Goal: Information Seeking & Learning: Compare options

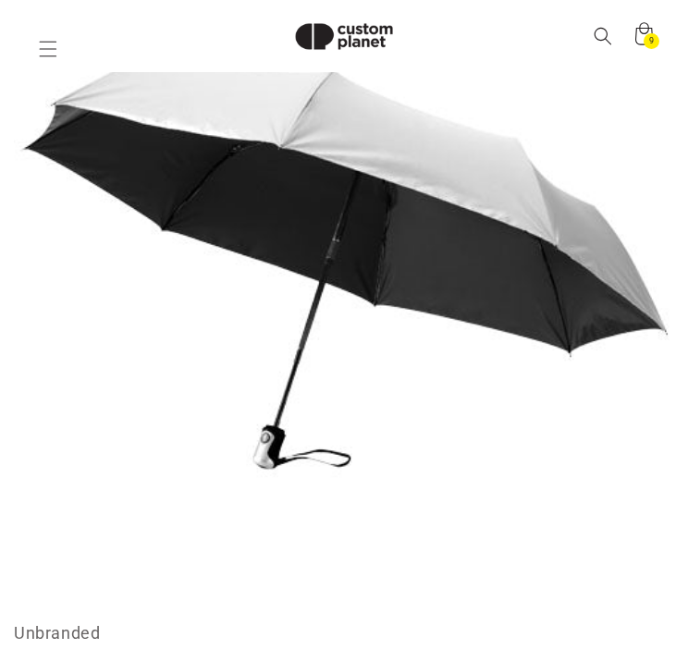
scroll to position [252, 0]
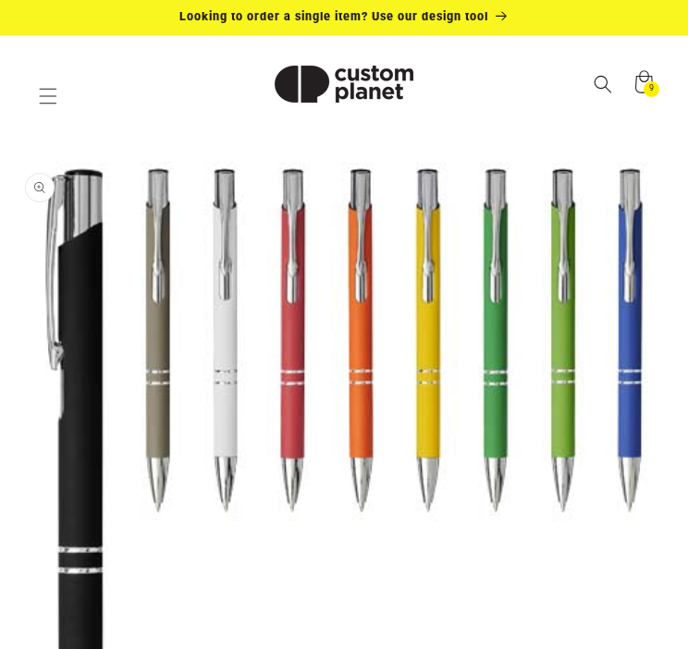
drag, startPoint x: 481, startPoint y: 522, endPoint x: 430, endPoint y: 522, distance: 50.9
copy strong "£0.57"
drag, startPoint x: 608, startPoint y: 453, endPoint x: 392, endPoint y: 248, distance: 297.6
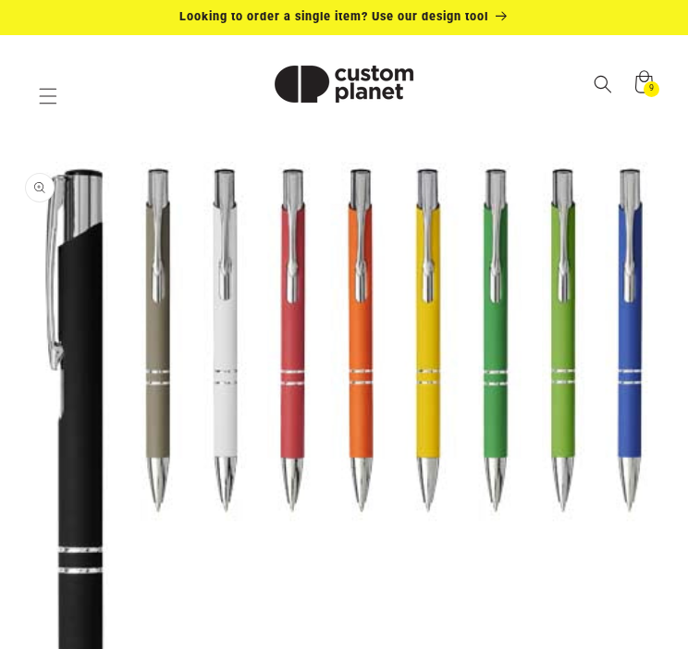
copy h1 "Moneta soft touch ballpoint pen (black ink) - Solid black"
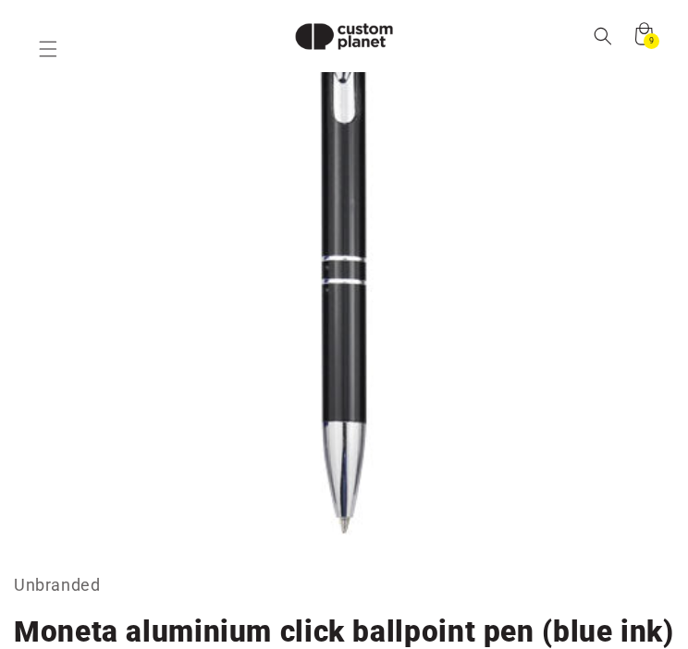
scroll to position [252, 0]
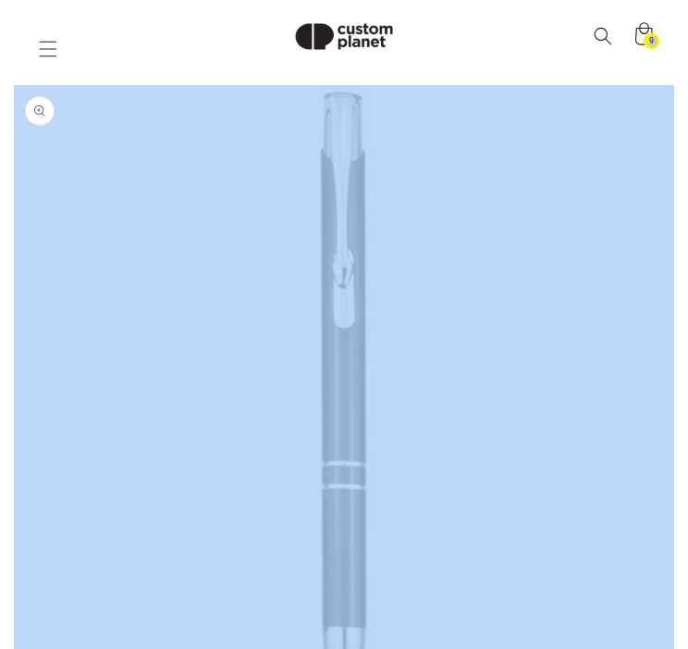
scroll to position [0, 0]
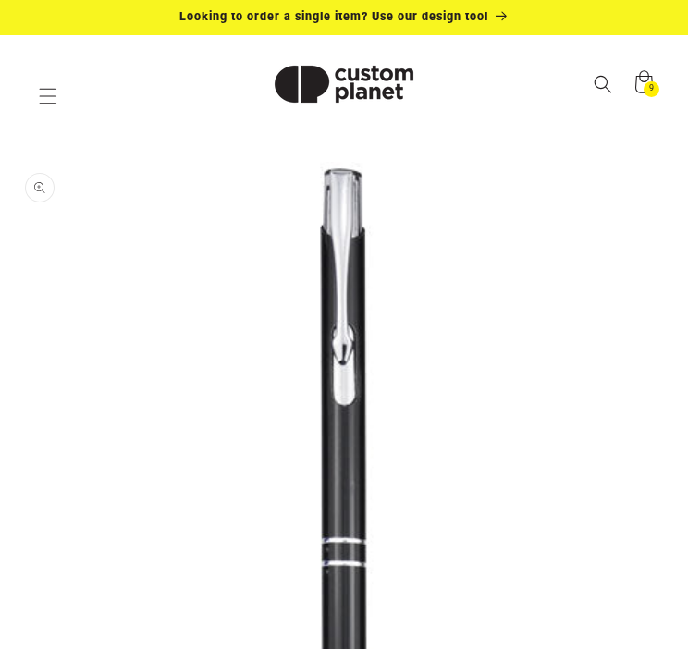
drag, startPoint x: 576, startPoint y: 314, endPoint x: 378, endPoint y: 223, distance: 218.0
copy h1 "Moneta aluminium click ballpoint pen (blue ink) - Solid black"
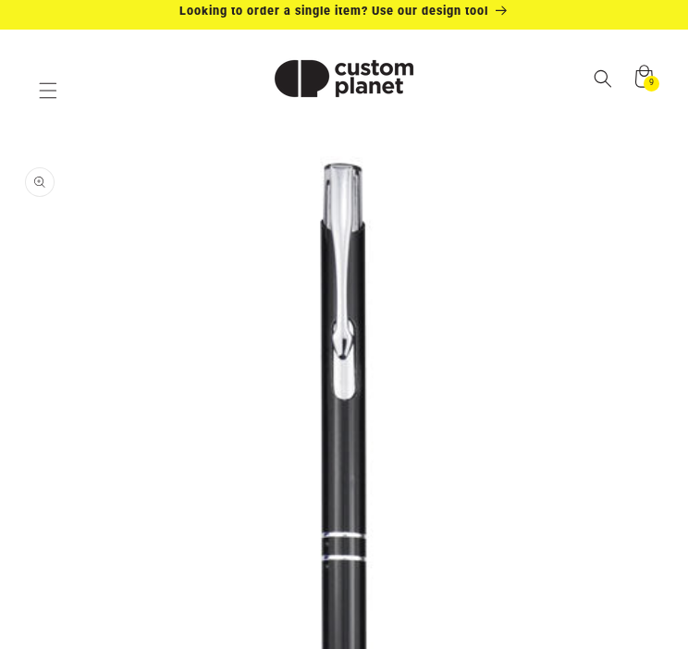
scroll to position [92, 0]
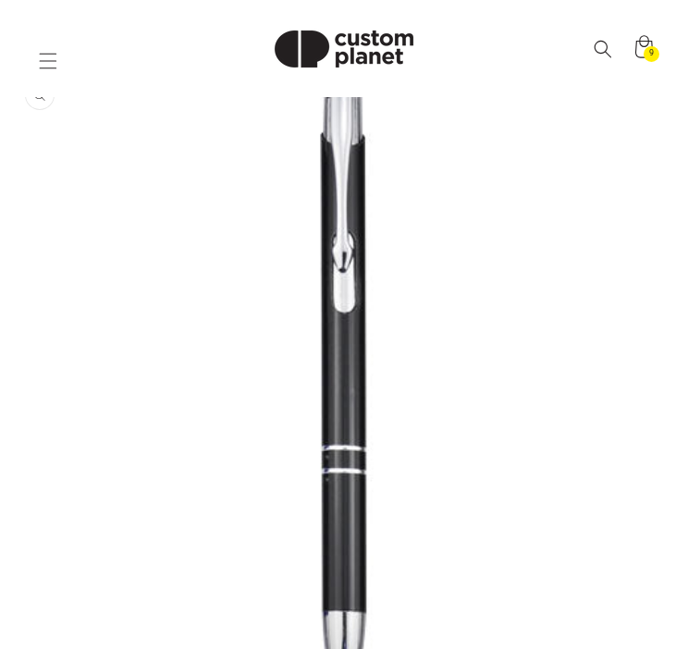
drag, startPoint x: 485, startPoint y: 482, endPoint x: 428, endPoint y: 487, distance: 56.7
copy strong "£0.48"
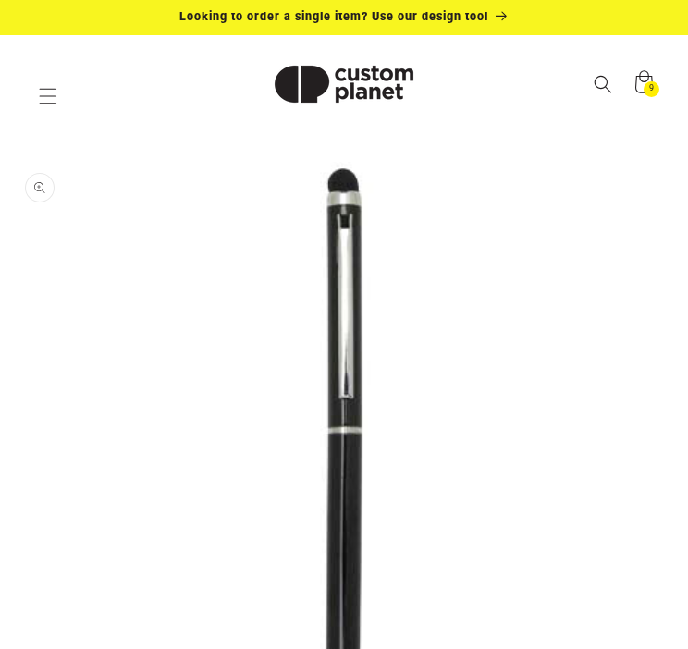
drag, startPoint x: 392, startPoint y: 234, endPoint x: 594, endPoint y: 481, distance: 318.7
copy h1 "Ore aluminium ballpoint pen with stylus (blue ink) - Solid black"
drag, startPoint x: 484, startPoint y: 575, endPoint x: 432, endPoint y: 577, distance: 51.8
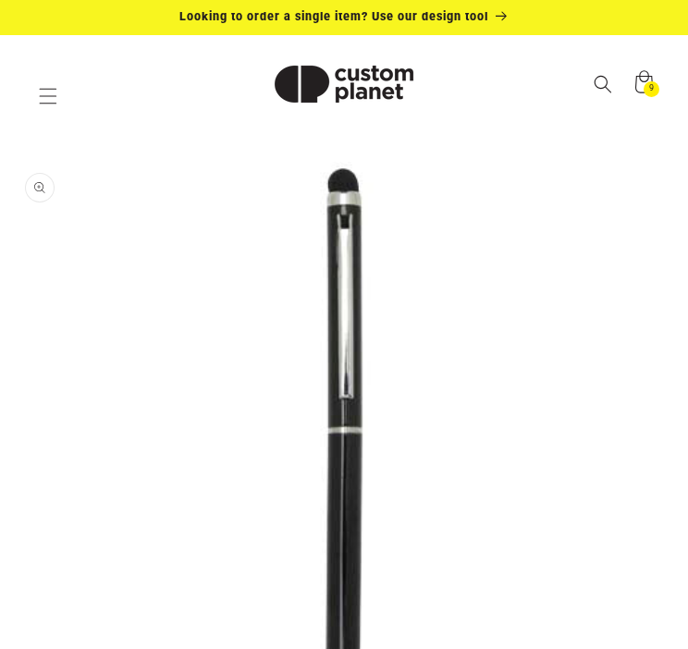
copy strong "£0.35"
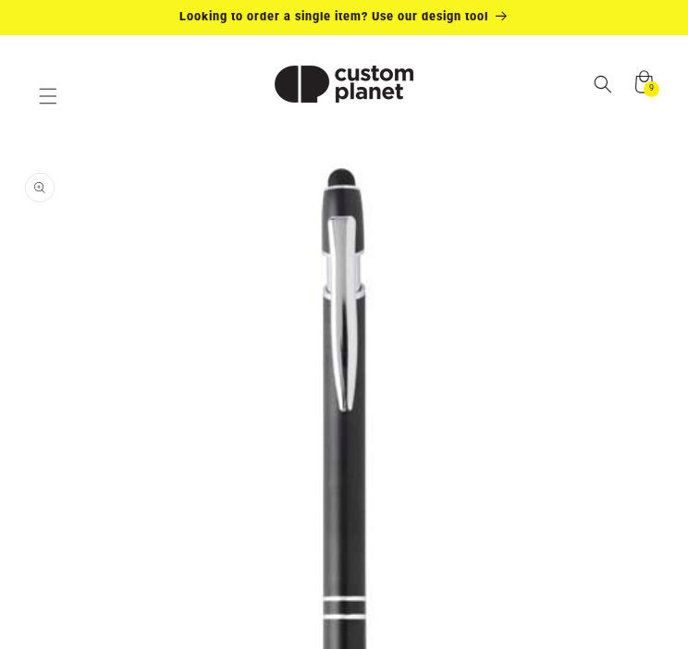
drag, startPoint x: 392, startPoint y: 227, endPoint x: 609, endPoint y: 448, distance: 309.9
copy h1 "Kish ballpoint pen with silver finish (black ink) - Solid black"
drag, startPoint x: 480, startPoint y: 520, endPoint x: 425, endPoint y: 523, distance: 54.7
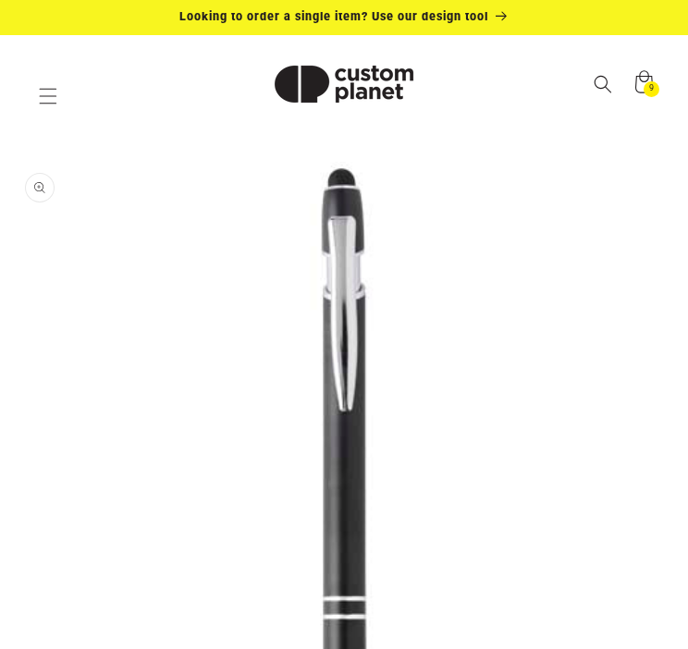
copy strong "£0.57"
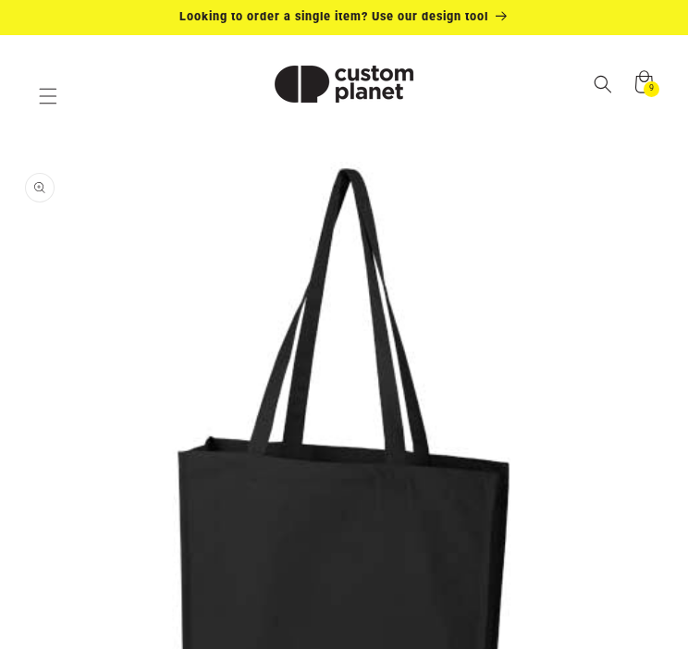
drag, startPoint x: 388, startPoint y: 228, endPoint x: 584, endPoint y: 473, distance: 313.8
copy h1 "Florida 270 g/m² GRS recycled gusset tote bag 14L - Solid black"
drag, startPoint x: 479, startPoint y: 529, endPoint x: 429, endPoint y: 534, distance: 50.2
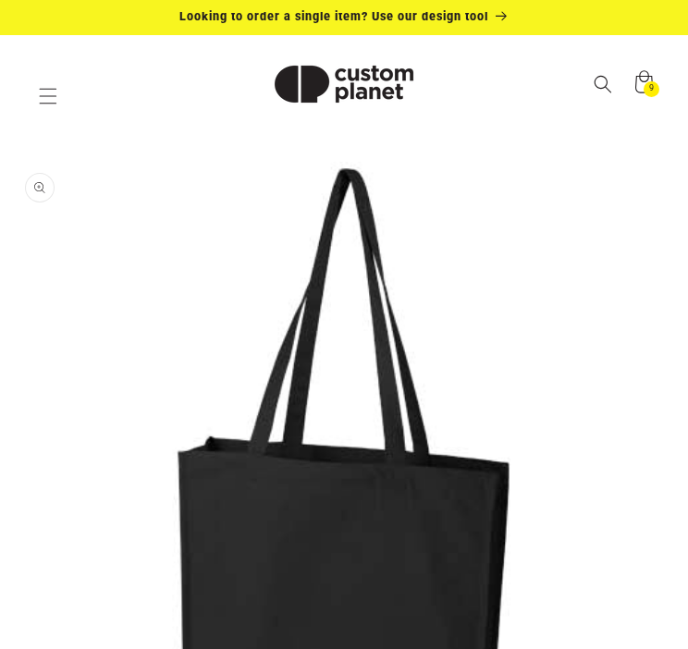
copy strong "£3.50"
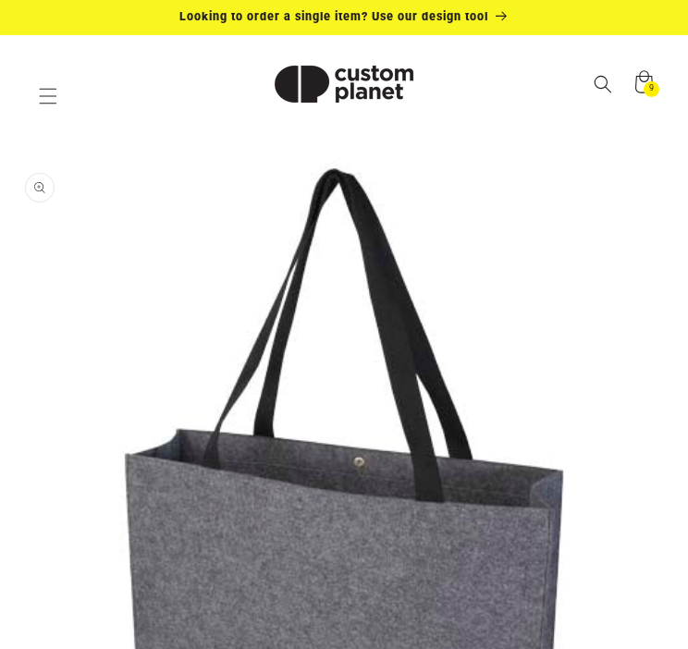
drag, startPoint x: 392, startPoint y: 221, endPoint x: 645, endPoint y: 440, distance: 335.0
copy h1 "Felta GRS recycled felt gusset tote bag 20L - Medium grey"
drag, startPoint x: 485, startPoint y: 484, endPoint x: 428, endPoint y: 489, distance: 56.7
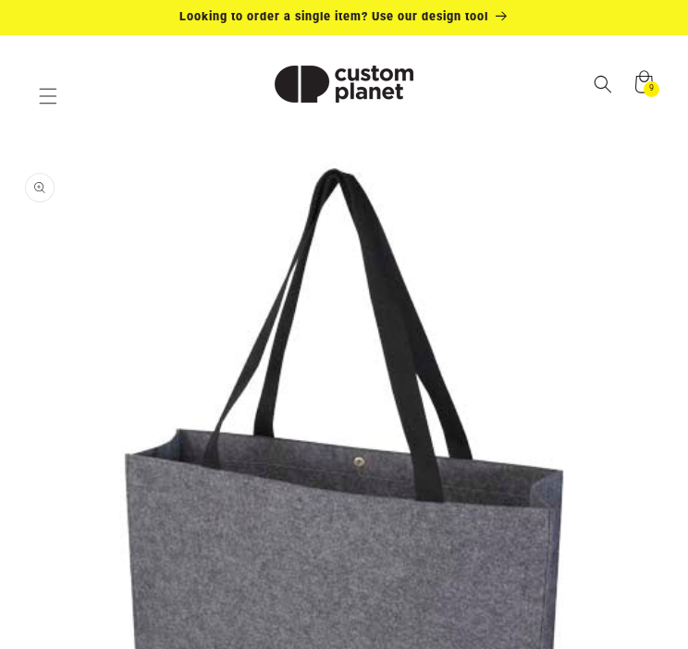
copy strong "£4.16"
